Goal: Find specific page/section: Find specific page/section

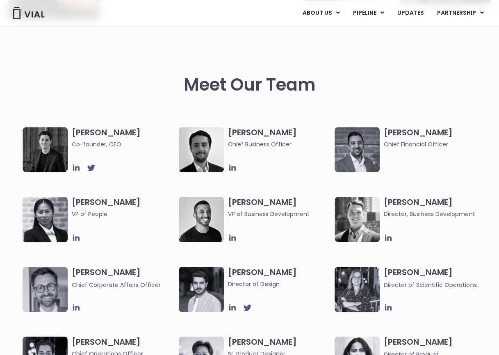
scroll to position [205, 0]
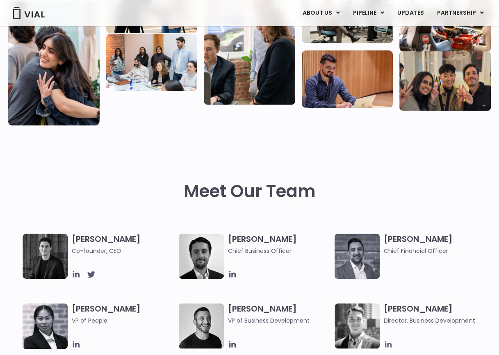
click at [385, 344] on icon at bounding box center [388, 344] width 7 height 7
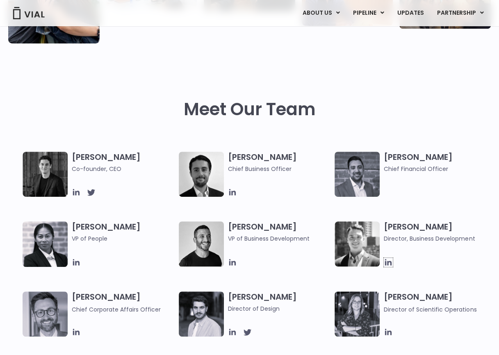
scroll to position [328, 0]
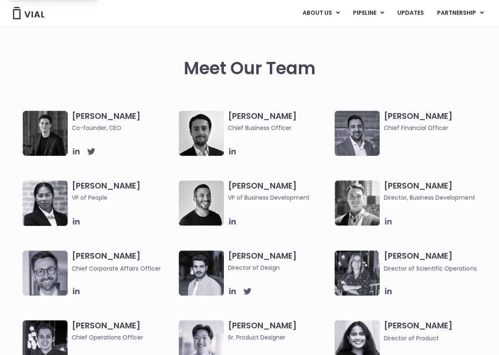
click at [385, 220] on icon at bounding box center [388, 221] width 7 height 7
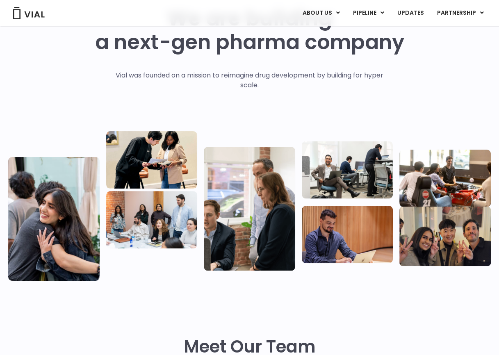
scroll to position [0, 0]
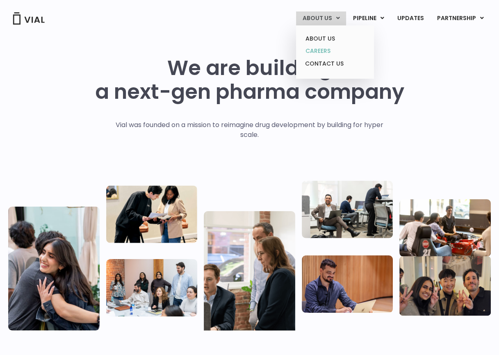
click at [332, 45] on link "CAREERS" at bounding box center [335, 51] width 72 height 13
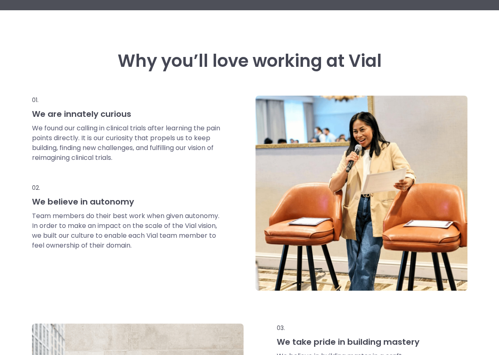
scroll to position [246, 0]
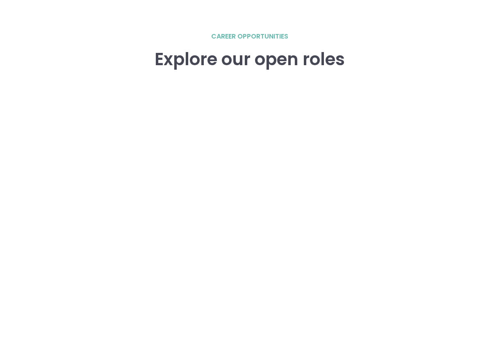
scroll to position [1144, 0]
